Goal: Task Accomplishment & Management: Complete application form

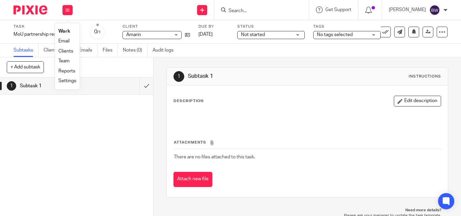
click at [204, 9] on icon at bounding box center [202, 10] width 4 height 4
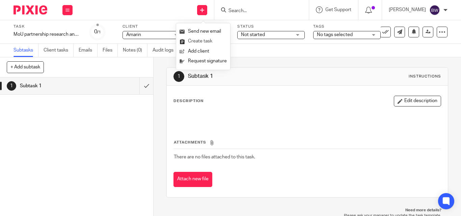
click at [195, 37] on link "Create task" at bounding box center [202, 41] width 47 height 10
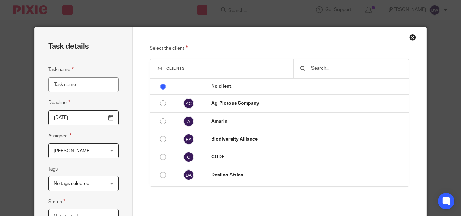
type input "f"
type input "Filing form 20 and resolution"
click at [310, 75] on div at bounding box center [350, 68] width 115 height 19
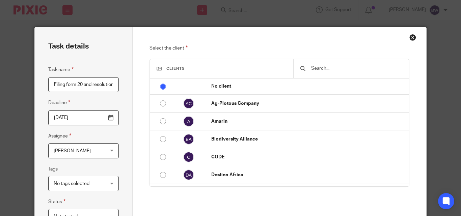
drag, startPoint x: 310, startPoint y: 75, endPoint x: 316, endPoint y: 65, distance: 12.0
click at [316, 65] on div at bounding box center [350, 68] width 115 height 19
click at [316, 65] on input "text" at bounding box center [355, 68] width 91 height 7
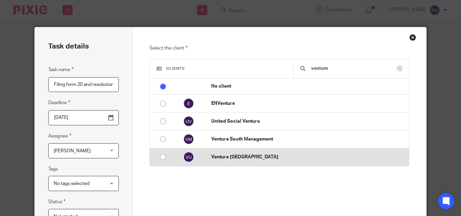
type input "venture"
click at [228, 154] on p "Venture [GEOGRAPHIC_DATA]" at bounding box center [308, 157] width 194 height 7
radio input "false"
radio input "true"
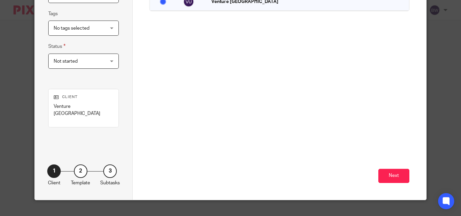
scroll to position [160, 0]
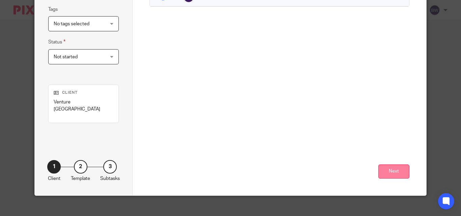
click at [393, 168] on button "Next" at bounding box center [393, 172] width 31 height 15
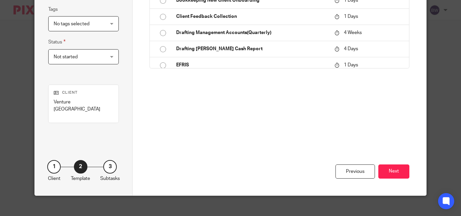
click at [393, 167] on button "Next" at bounding box center [393, 172] width 31 height 15
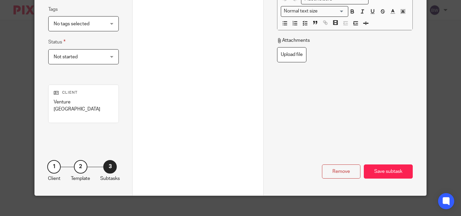
click at [393, 167] on div "Save subtask" at bounding box center [388, 172] width 49 height 15
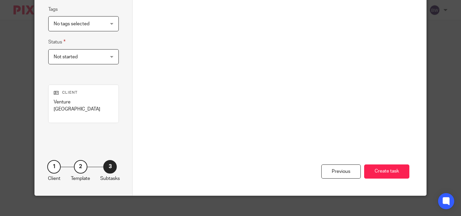
click at [393, 167] on button "Create task" at bounding box center [386, 172] width 45 height 15
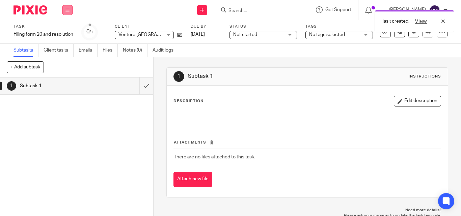
click at [67, 9] on icon at bounding box center [67, 10] width 4 height 4
click at [63, 59] on link "Team" at bounding box center [63, 61] width 11 height 5
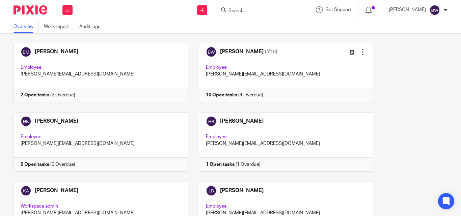
scroll to position [166, 0]
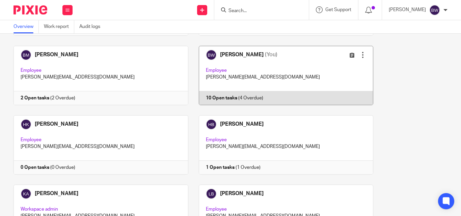
click at [310, 91] on link at bounding box center [280, 75] width 185 height 59
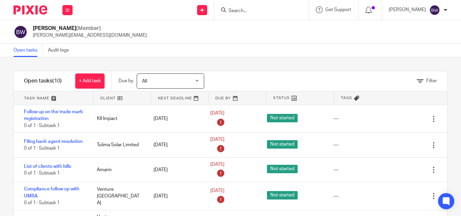
click at [310, 91] on div "Filter" at bounding box center [334, 81] width 226 height 20
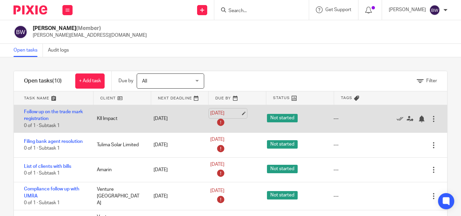
click at [229, 111] on link "[DATE]" at bounding box center [225, 113] width 30 height 7
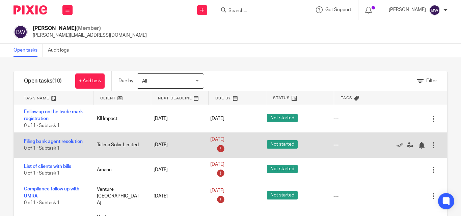
click at [393, 143] on div "Edit task Delete" at bounding box center [420, 145] width 54 height 25
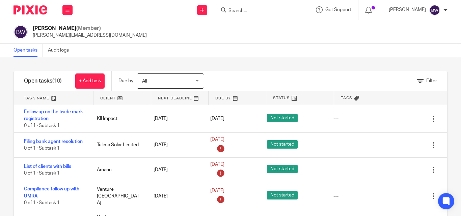
click at [208, 11] on div "Send new email Create task Add client Request signature" at bounding box center [202, 10] width 24 height 20
click at [204, 41] on link "Create task" at bounding box center [202, 41] width 47 height 10
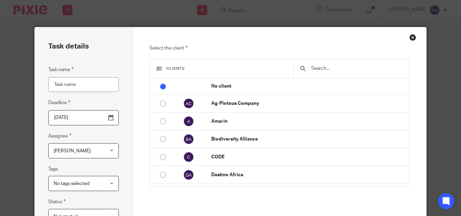
click at [75, 82] on input "Task name" at bounding box center [83, 84] width 71 height 15
type input "Partnership write up and research in relation to MoU"
click at [251, 44] on p "Select the client" at bounding box center [278, 48] width 259 height 8
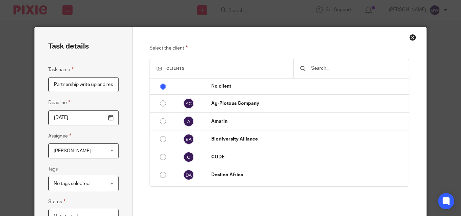
click at [321, 68] on input "text" at bounding box center [355, 68] width 91 height 7
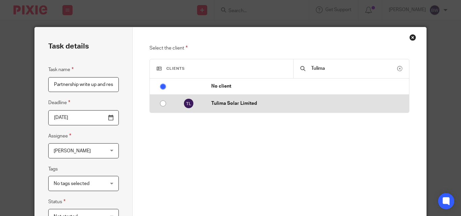
type input "Tulima"
click at [165, 103] on input "radio" at bounding box center [163, 103] width 13 height 13
radio input "false"
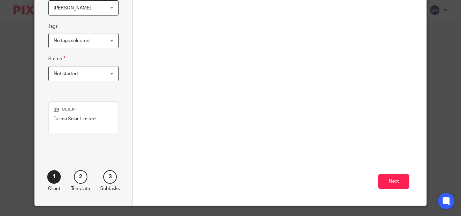
scroll to position [144, 0]
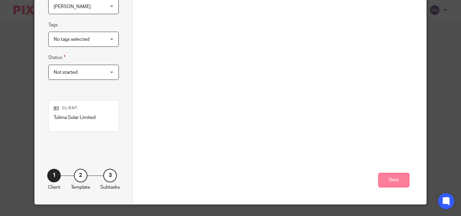
click at [387, 182] on button "Next" at bounding box center [393, 180] width 31 height 15
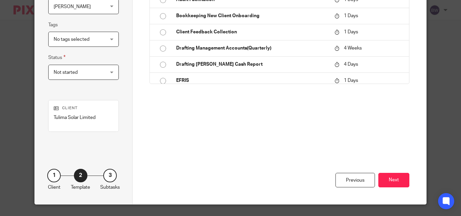
click at [387, 182] on button "Next" at bounding box center [393, 180] width 31 height 15
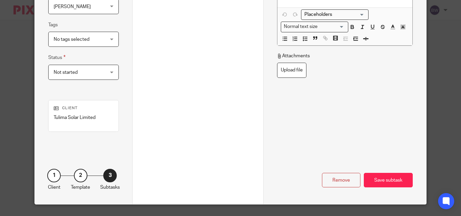
click at [387, 182] on div "Save subtask" at bounding box center [388, 180] width 49 height 15
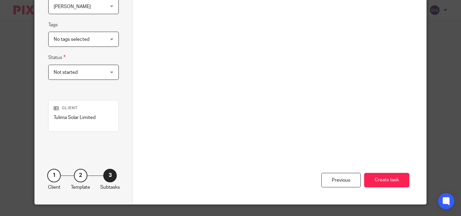
click at [387, 182] on button "Create task" at bounding box center [386, 180] width 45 height 15
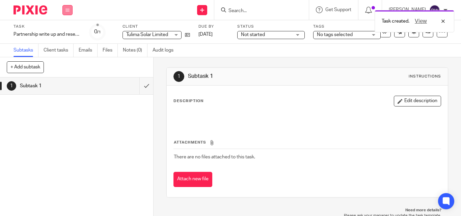
click at [68, 12] on button at bounding box center [67, 10] width 10 height 10
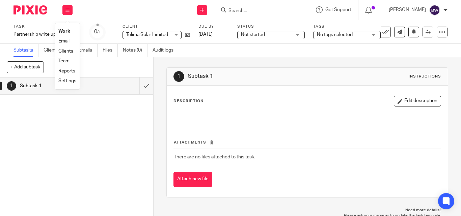
click at [59, 61] on link "Team" at bounding box center [63, 61] width 11 height 5
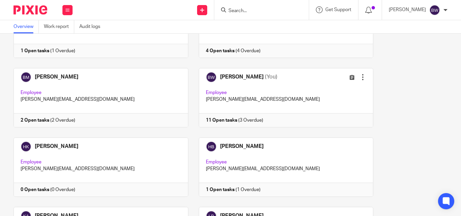
scroll to position [138, 0]
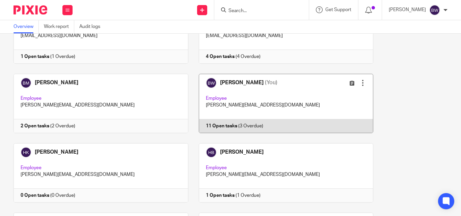
click at [313, 100] on link at bounding box center [280, 103] width 185 height 59
